Goal: Transaction & Acquisition: Purchase product/service

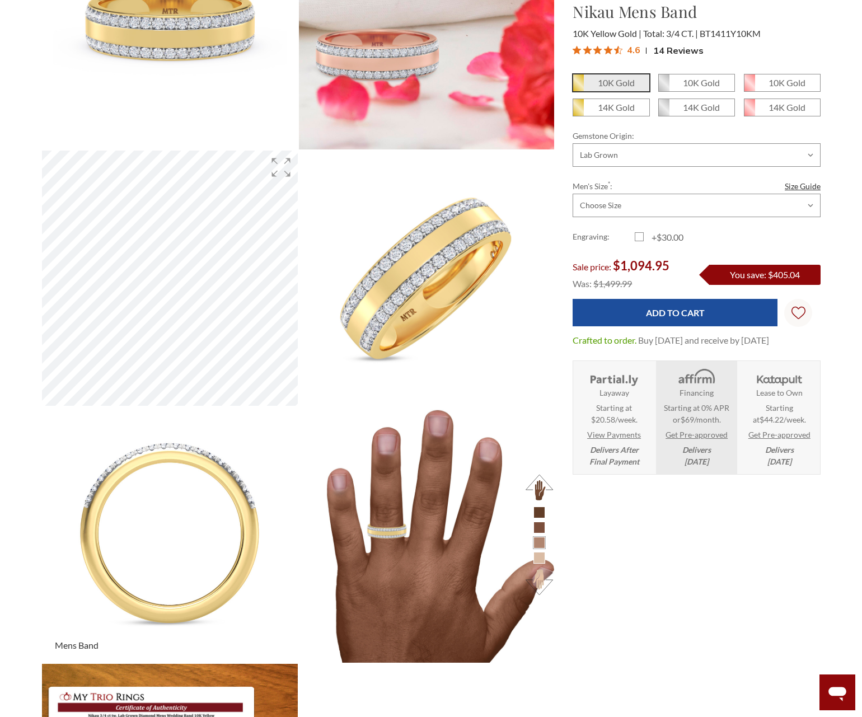
scroll to position [231, 0]
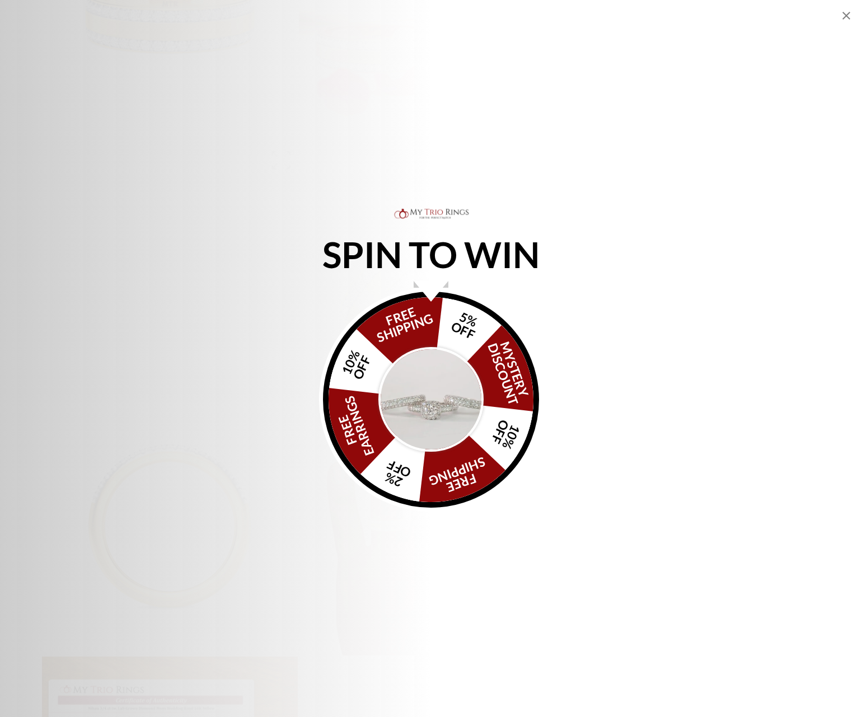
click at [842, 16] on icon "Close popup" at bounding box center [846, 15] width 13 height 13
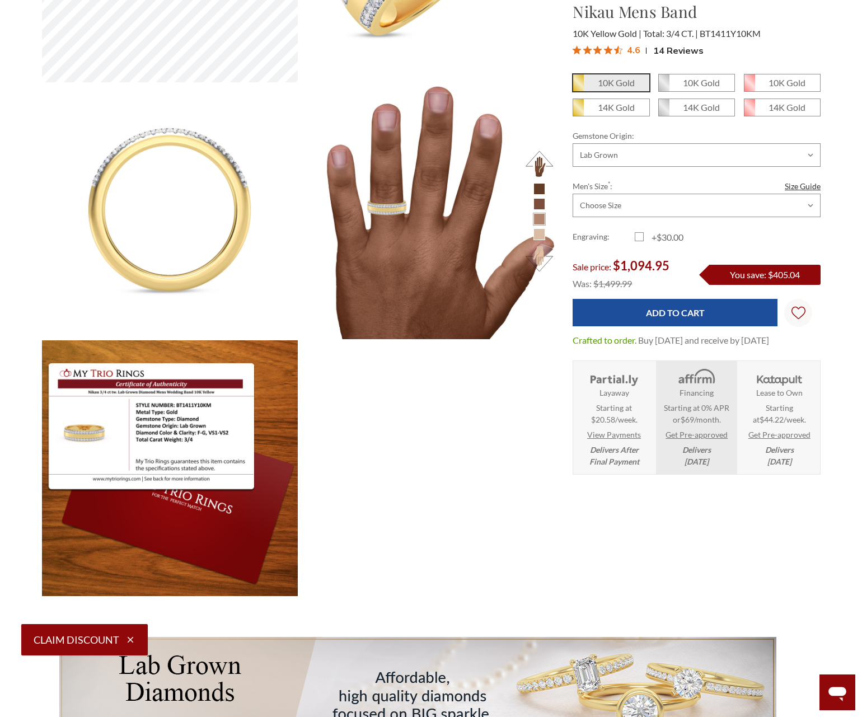
scroll to position [0, 0]
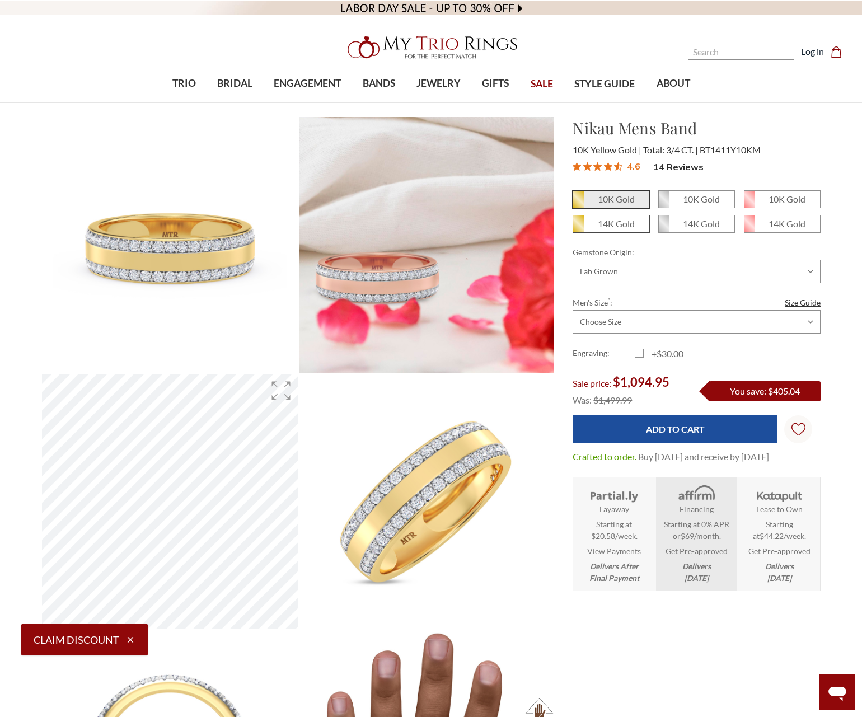
click at [614, 231] on span "14K Gold" at bounding box center [611, 224] width 76 height 17
click at [578, 228] on input "14K Gold" at bounding box center [577, 228] width 1 height 1
radio input "true"
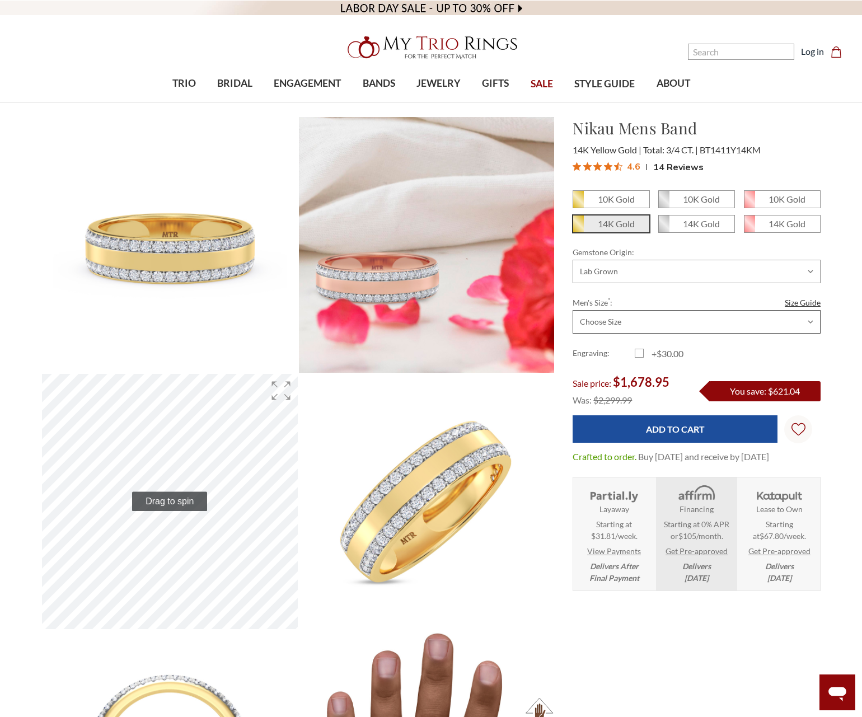
select select "16269138"
select select "16268790"
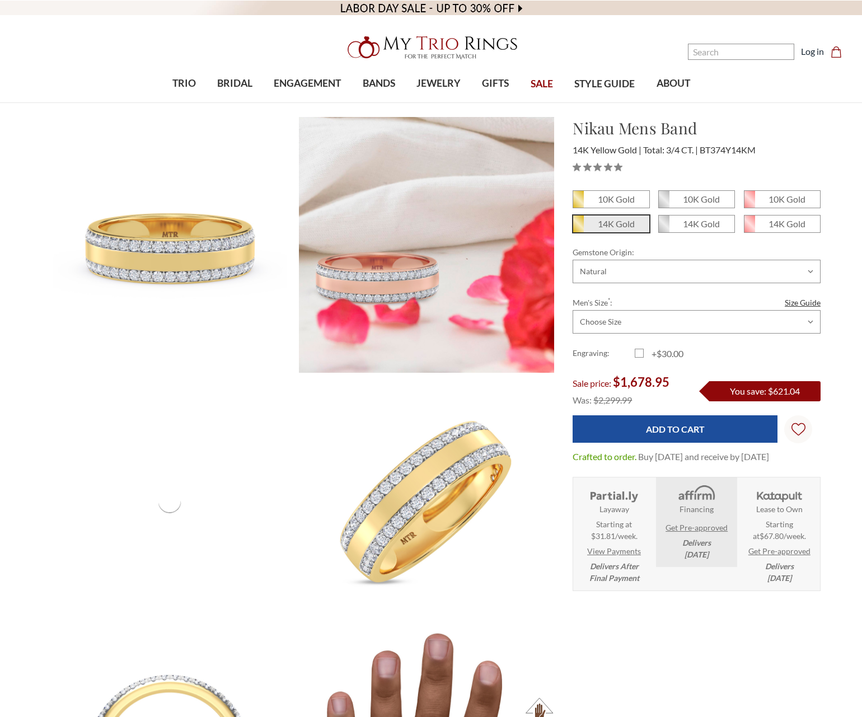
select select
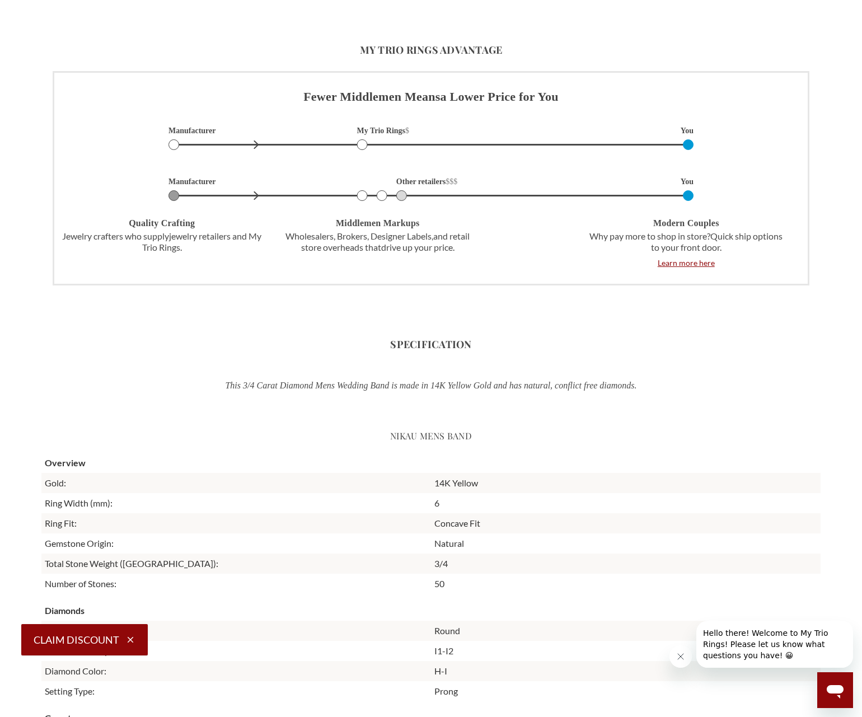
scroll to position [2156, 0]
